Goal: Use online tool/utility: Use online tool/utility

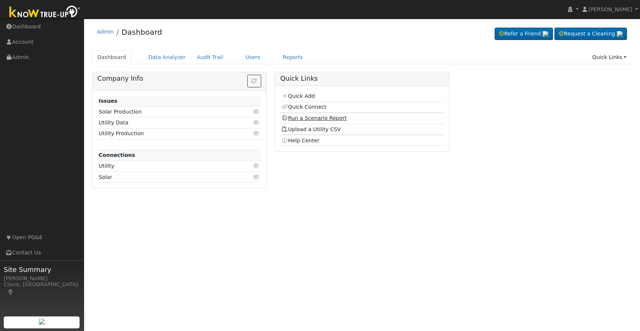
click at [310, 119] on link "Run a Scenario Report" at bounding box center [313, 118] width 65 height 6
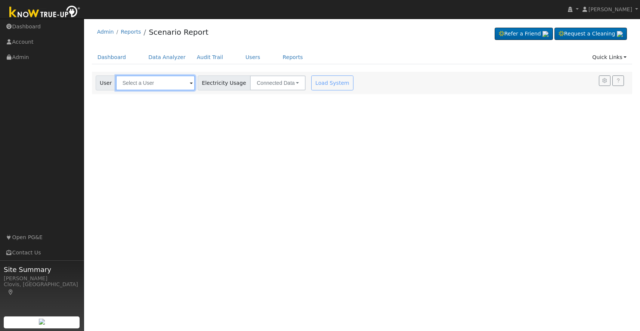
click at [130, 84] on input "text" at bounding box center [155, 82] width 79 height 15
click at [310, 83] on div "Load System" at bounding box center [333, 82] width 47 height 15
click at [153, 83] on input "[PERSON_NAME]" at bounding box center [155, 82] width 79 height 15
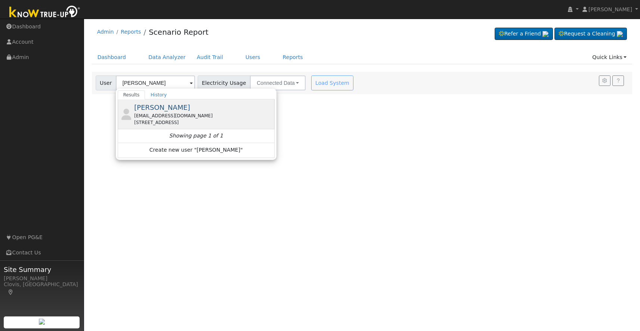
click at [154, 112] on div "[EMAIL_ADDRESS][DOMAIN_NAME]" at bounding box center [203, 115] width 139 height 7
type input "[PERSON_NAME]"
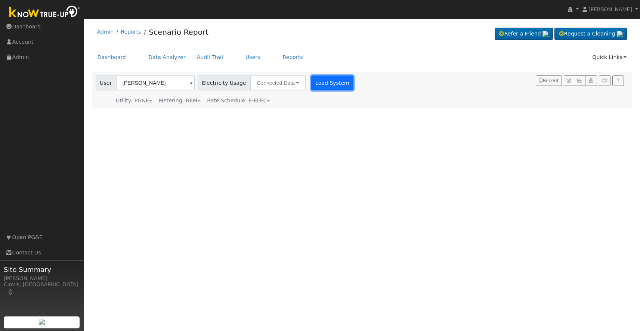
click at [323, 84] on button "Load System" at bounding box center [332, 82] width 43 height 15
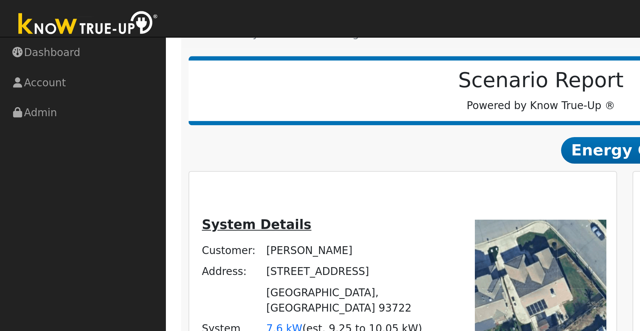
scroll to position [59, 0]
